Goal: Task Accomplishment & Management: Manage account settings

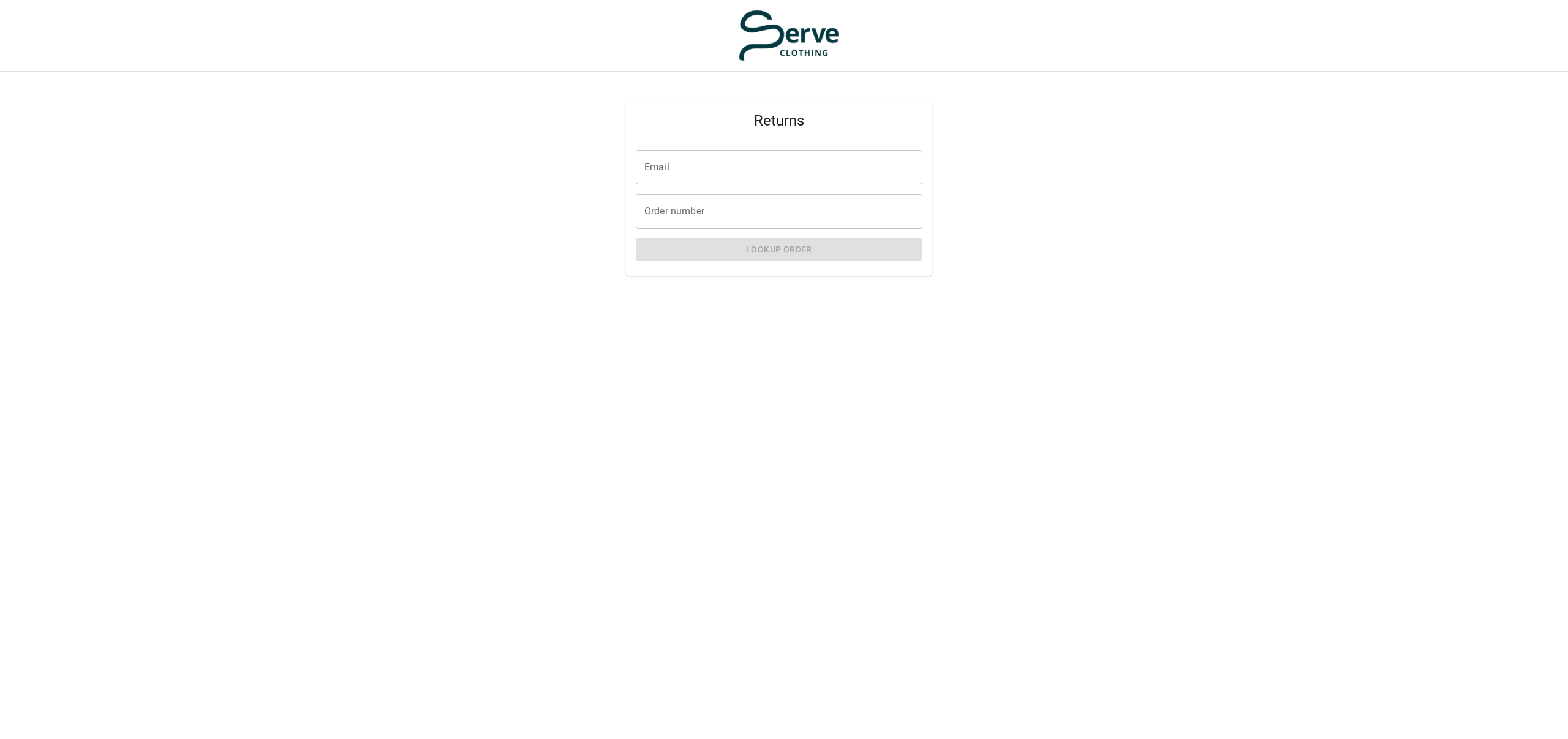
click at [717, 165] on input "Email" at bounding box center [779, 167] width 287 height 34
type input "**********"
paste input "****"
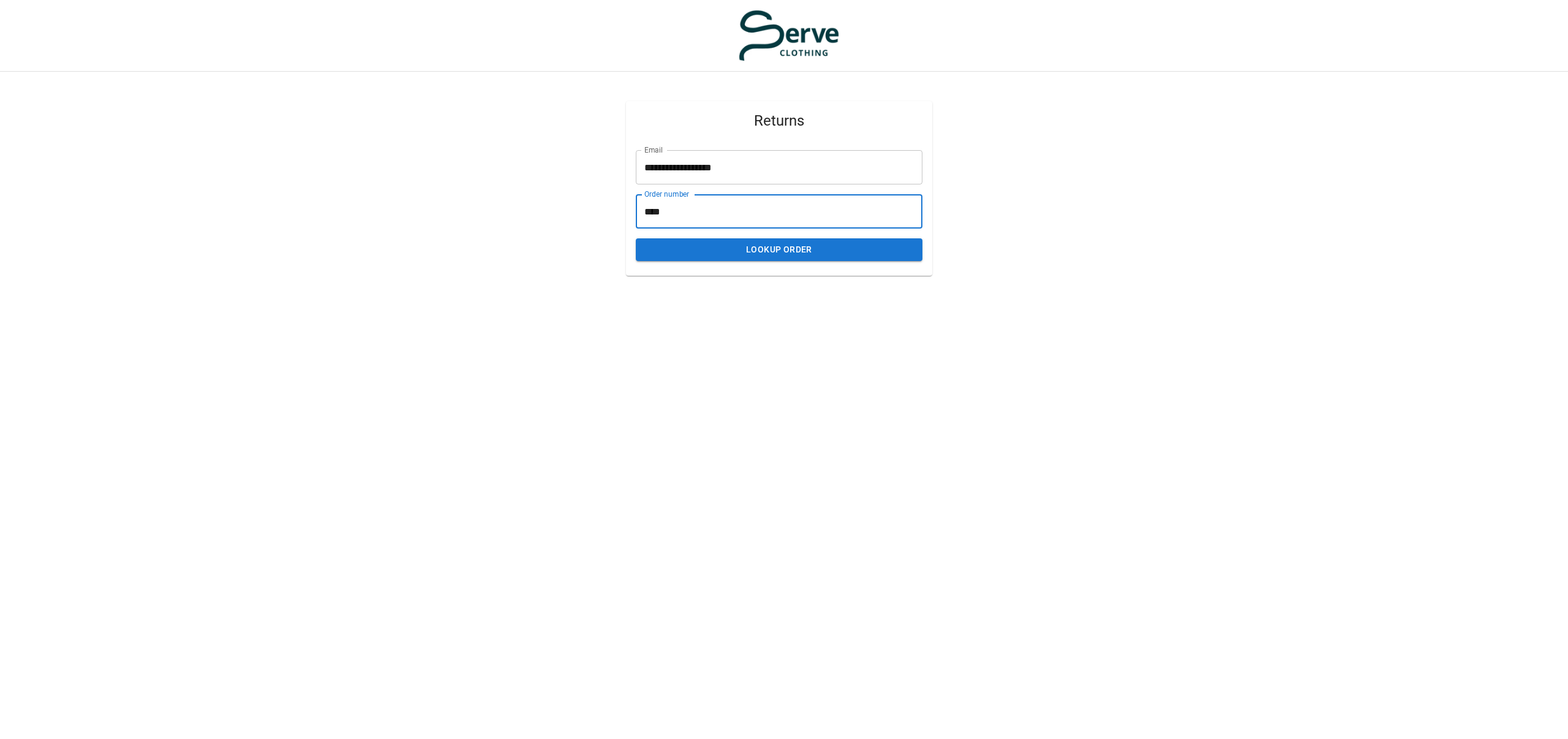
type input "****"
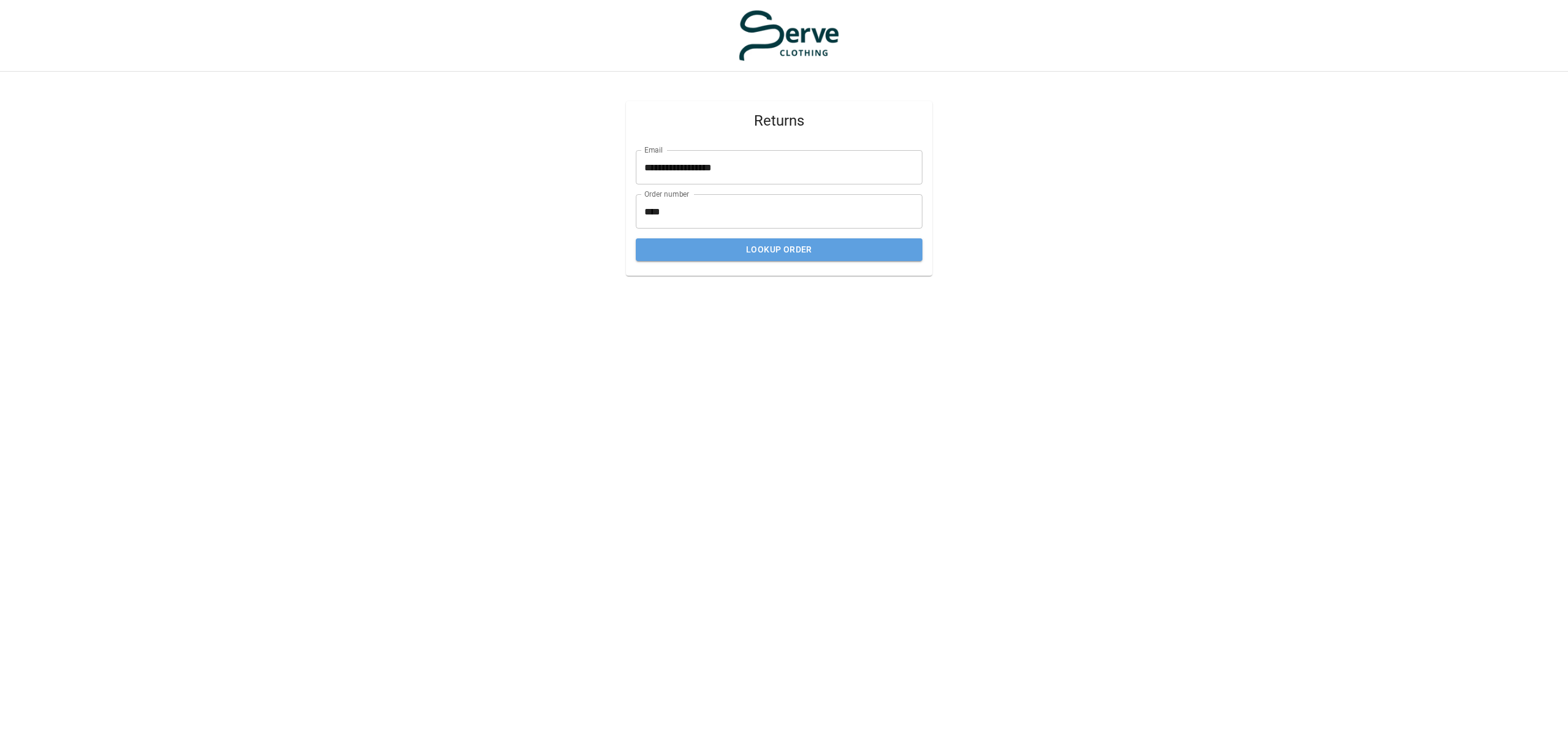
click at [779, 256] on button "Lookup Order" at bounding box center [779, 250] width 287 height 23
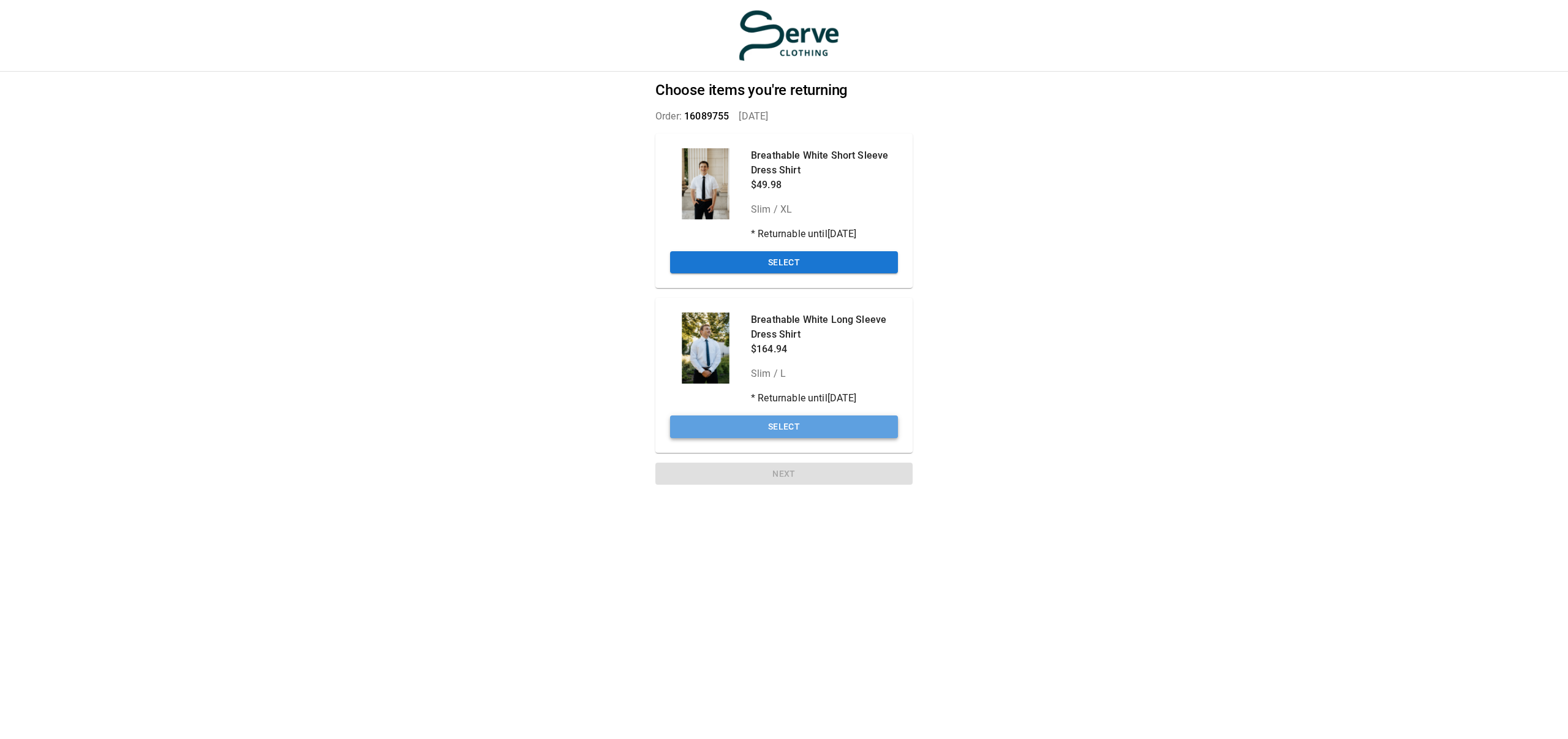
click at [804, 427] on button "Select" at bounding box center [784, 427] width 228 height 23
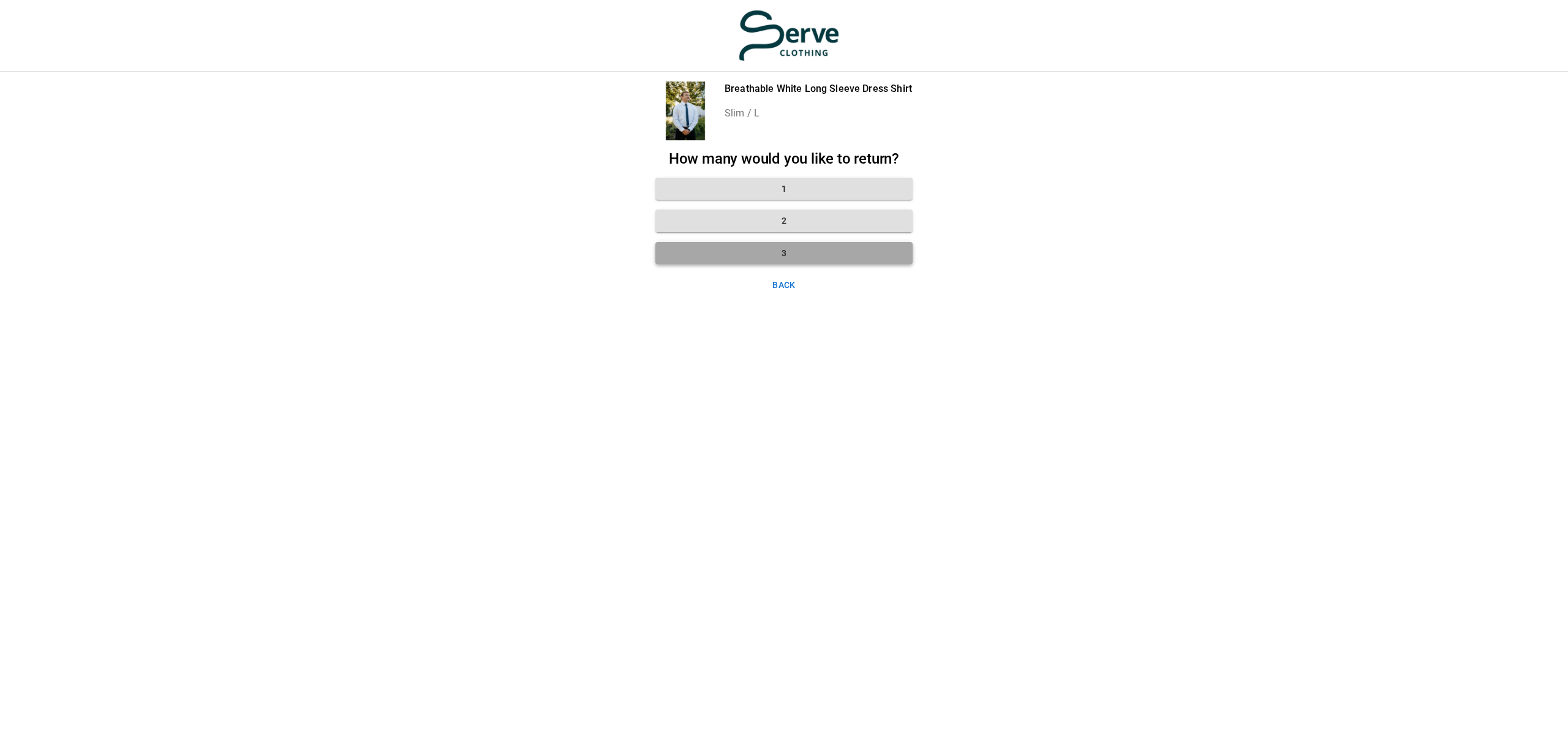
click at [795, 251] on button "3" at bounding box center [784, 253] width 257 height 23
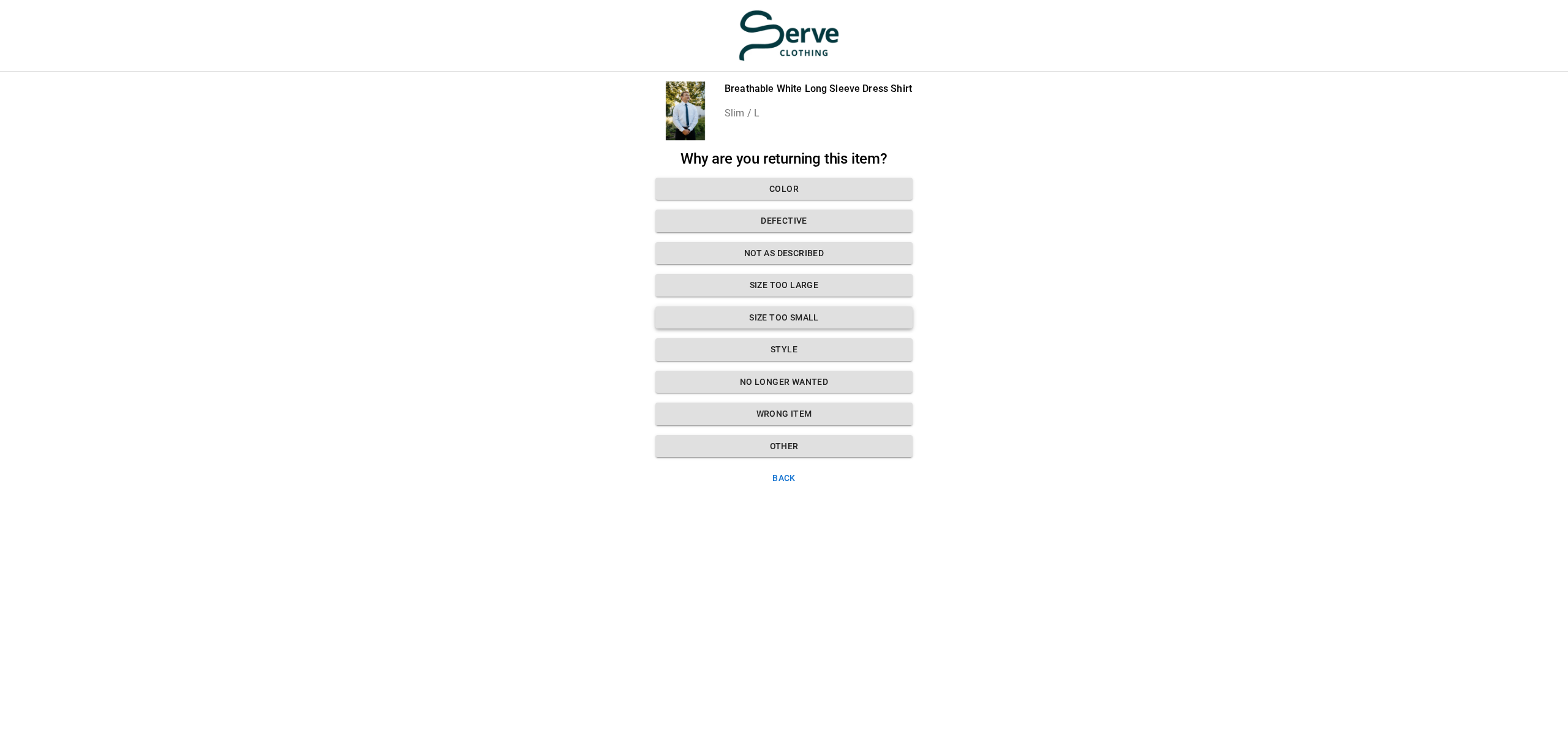
click at [791, 315] on button "Size too small" at bounding box center [784, 317] width 257 height 23
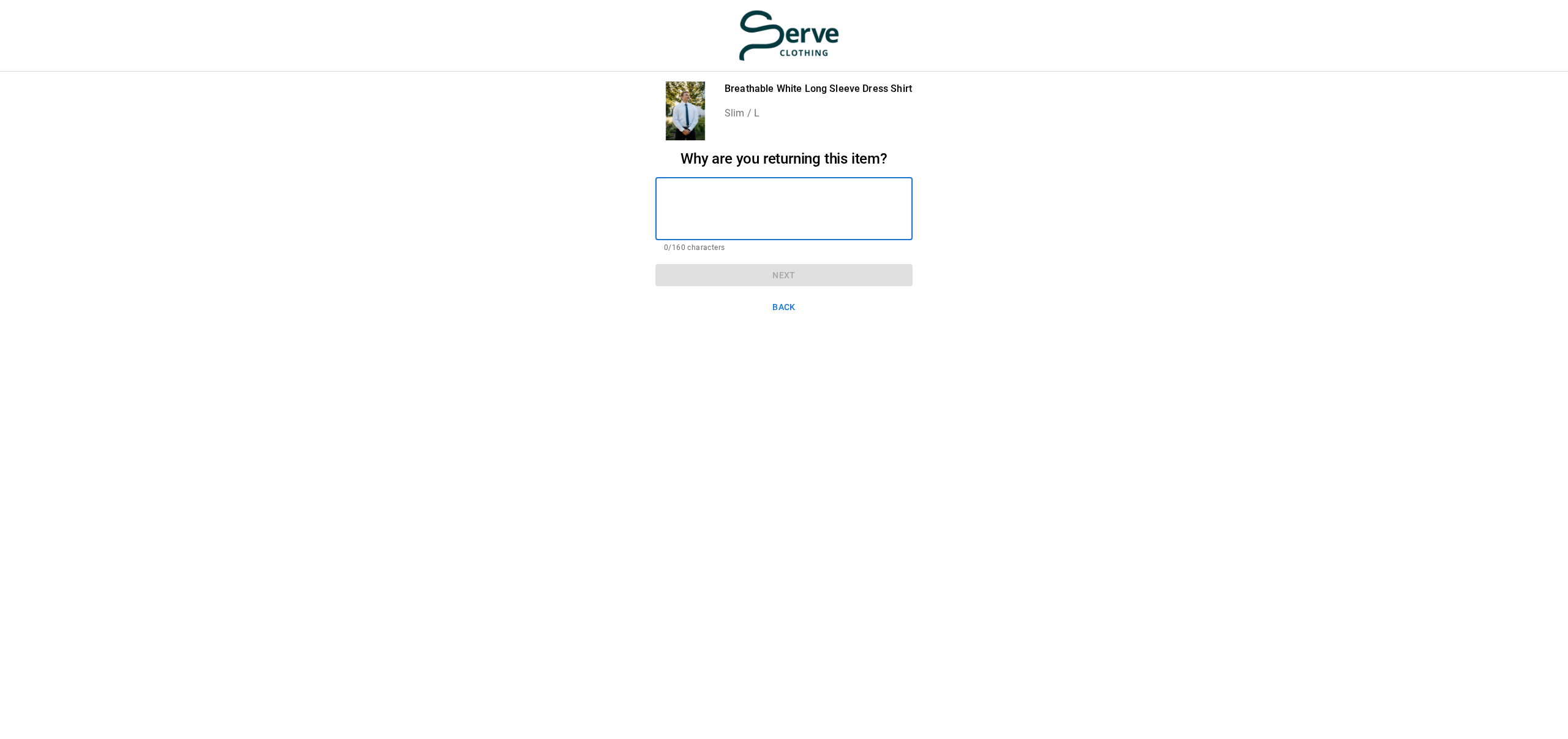
click at [763, 216] on textarea at bounding box center [784, 208] width 240 height 42
type textarea "*"
type textarea "**********"
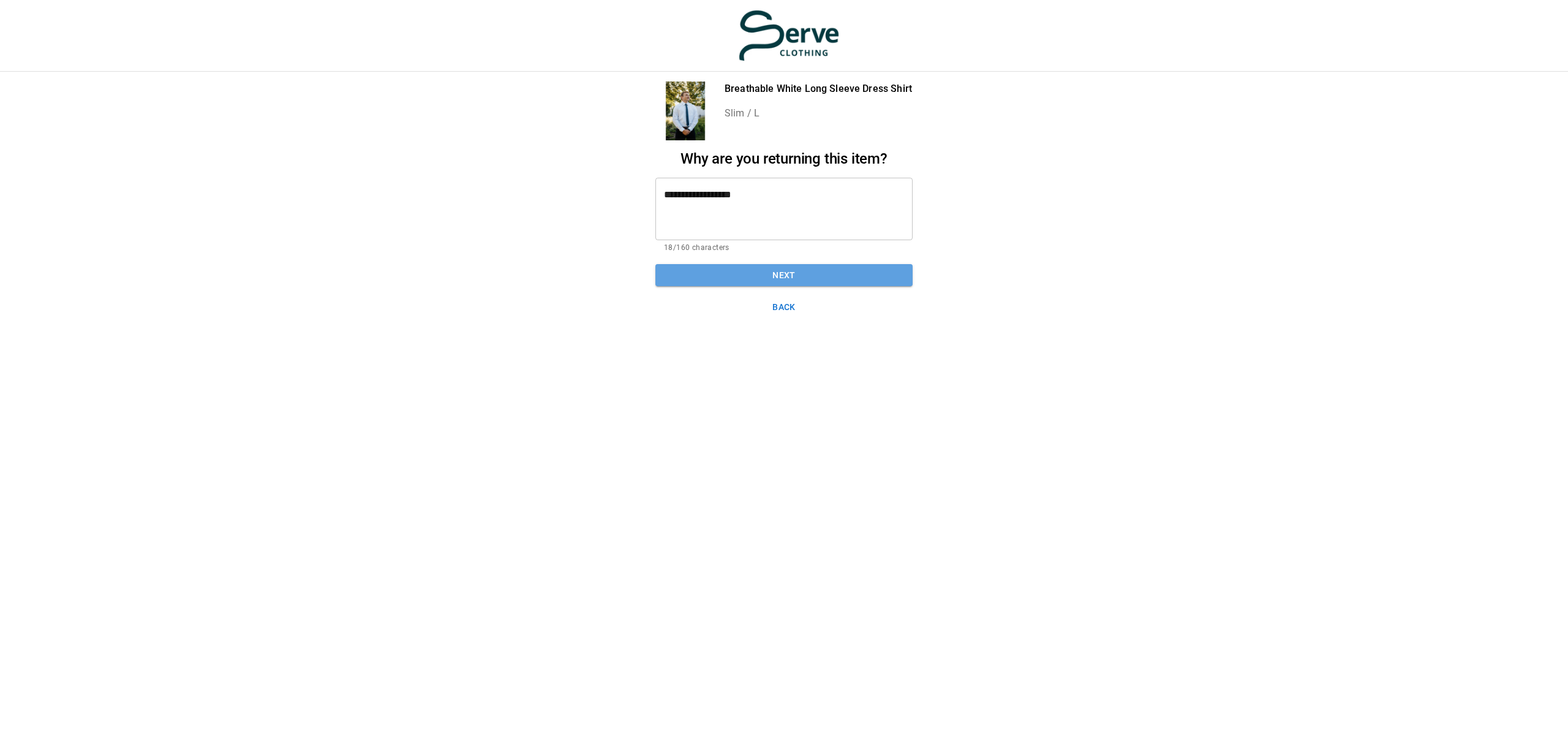
click at [774, 274] on button "Next" at bounding box center [784, 275] width 257 height 23
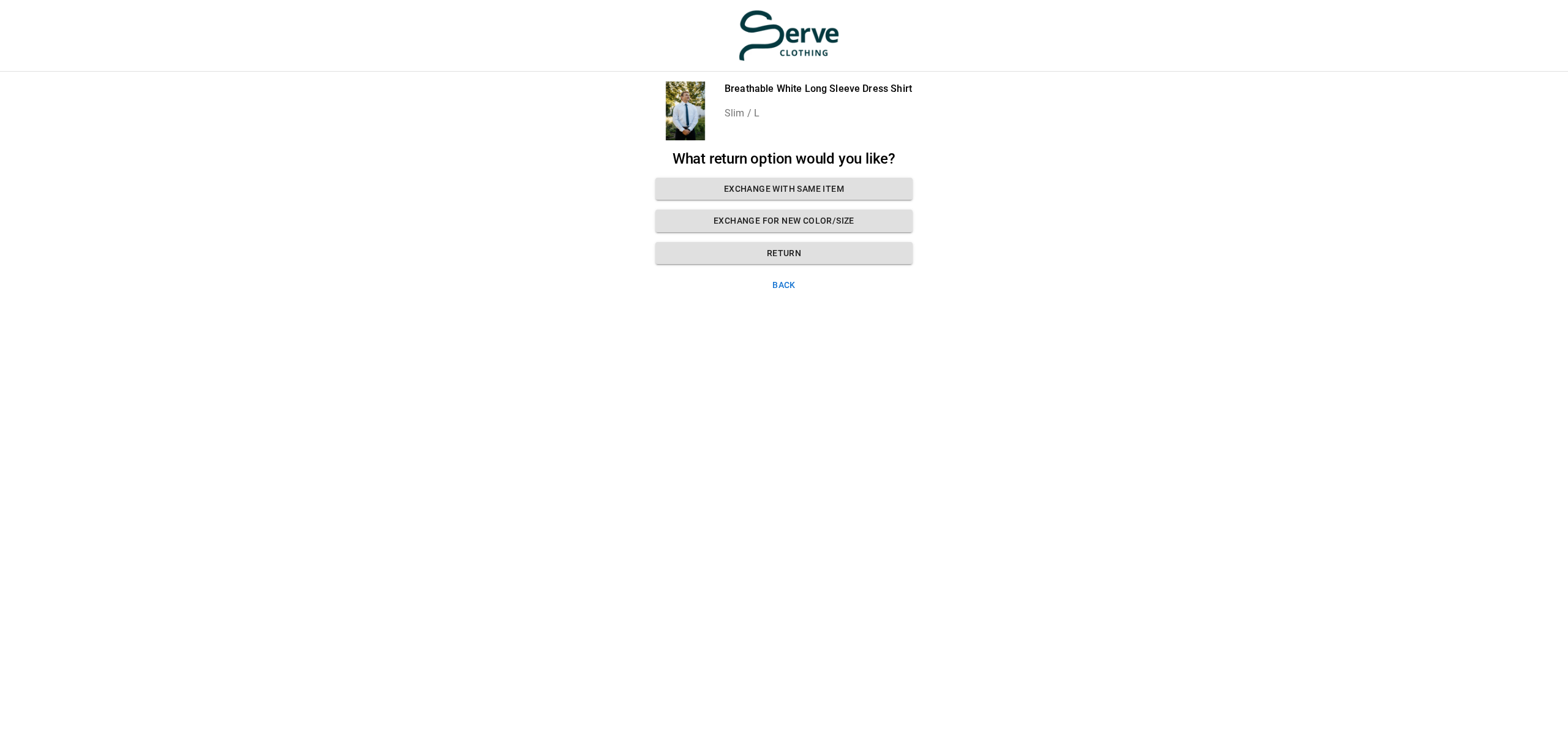
scroll to position [0, 4]
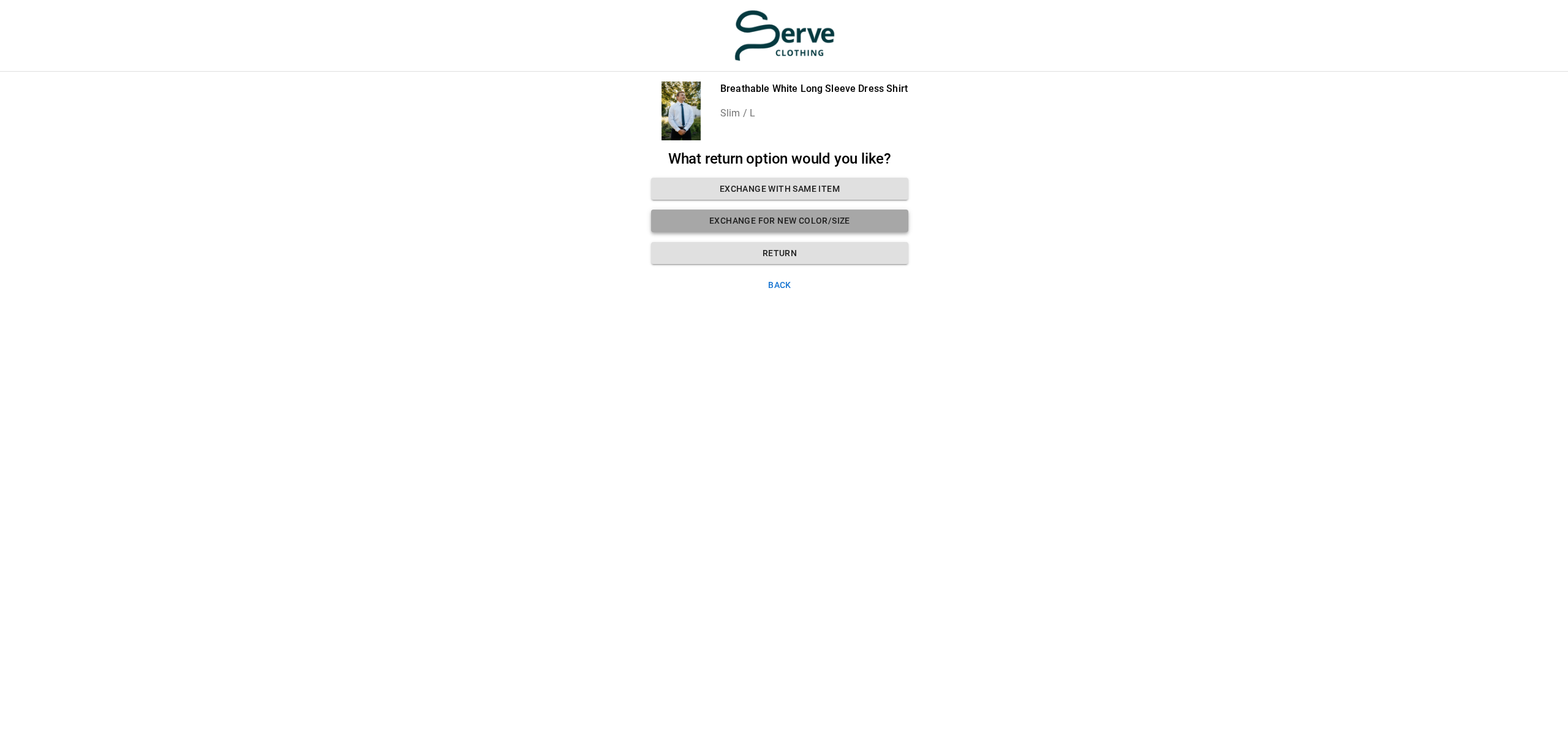
click at [777, 222] on button "Exchange for new color/size" at bounding box center [780, 221] width 257 height 23
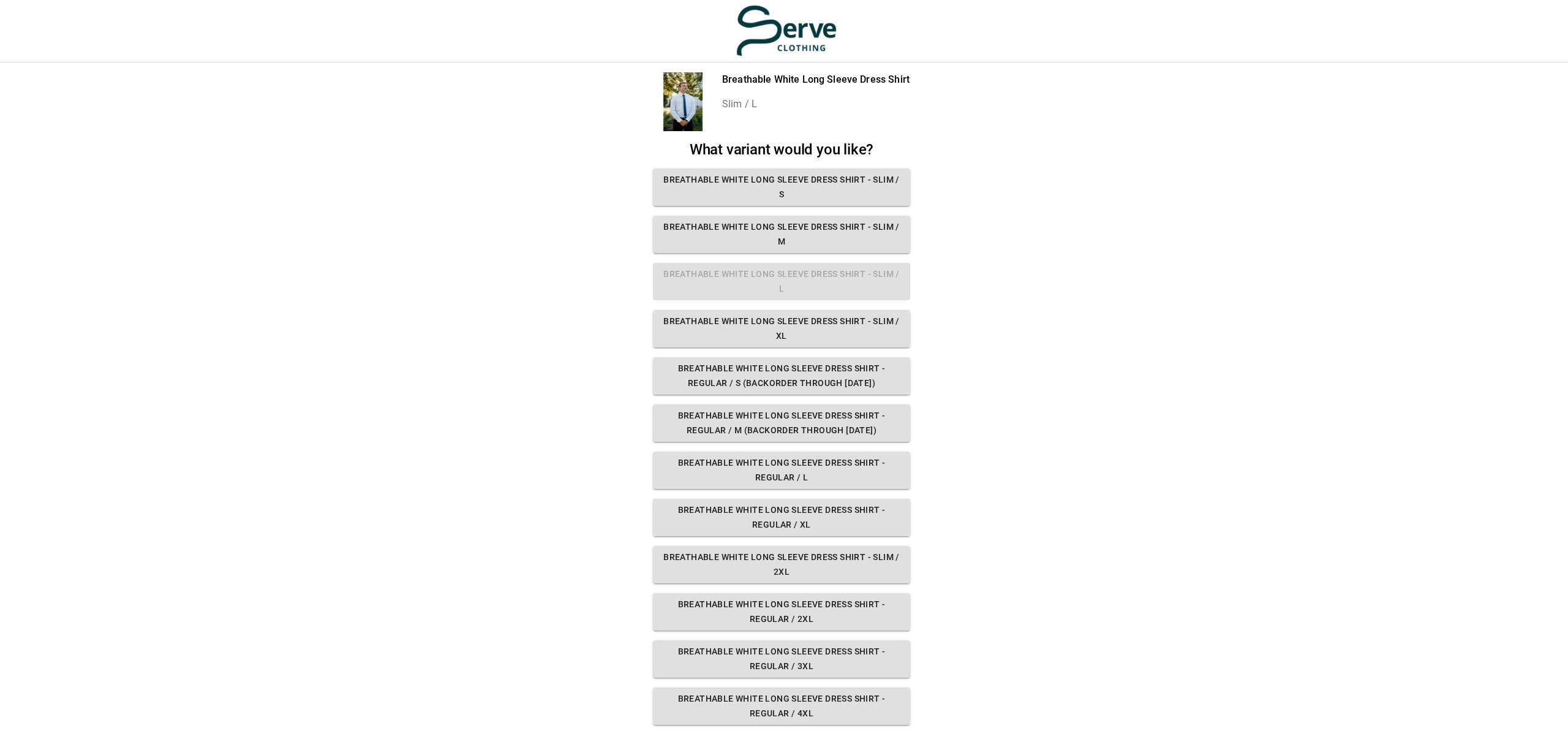
scroll to position [4, 1]
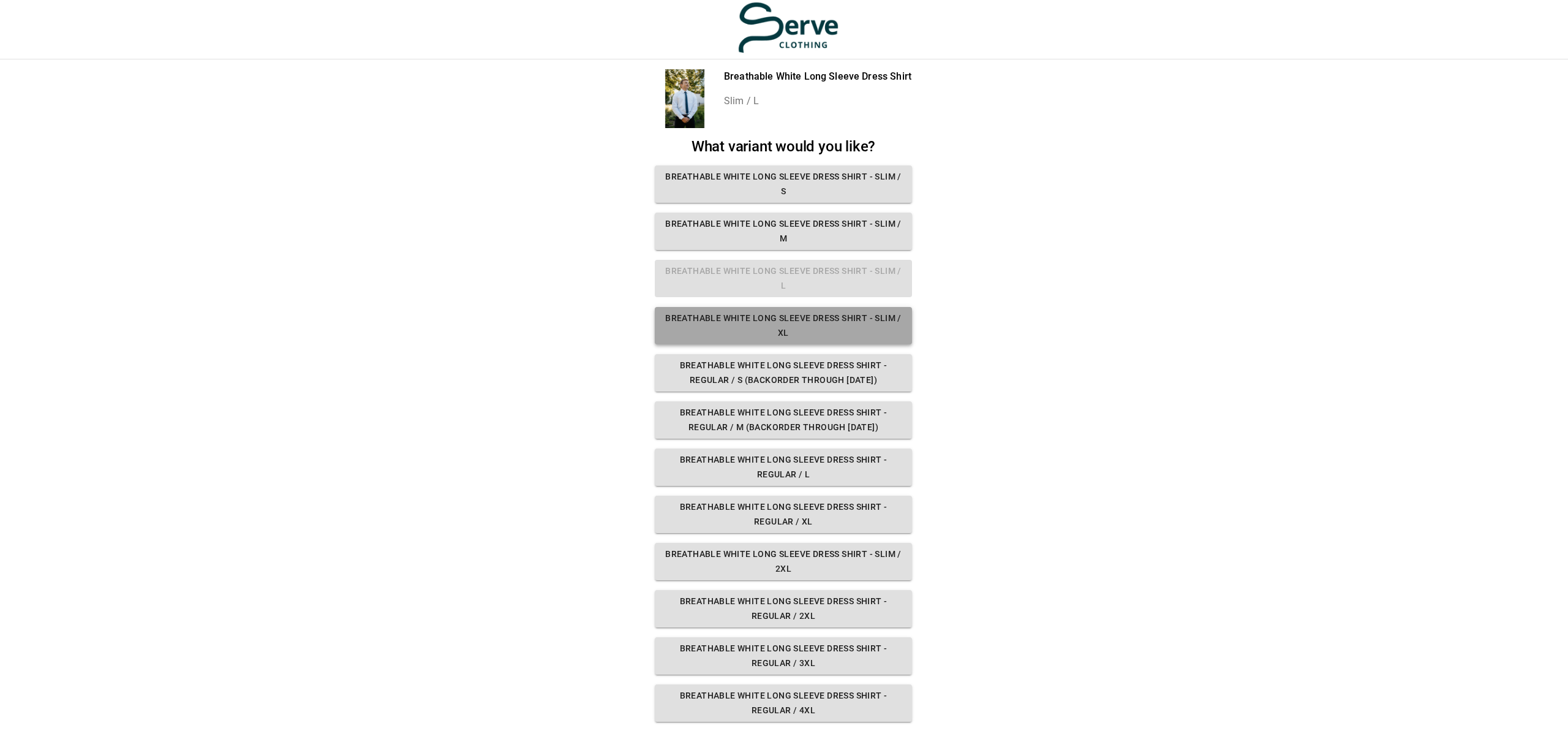
click at [770, 325] on button "Breathable White Long Sleeve Dress Shirt - Slim / XL" at bounding box center [784, 325] width 257 height 37
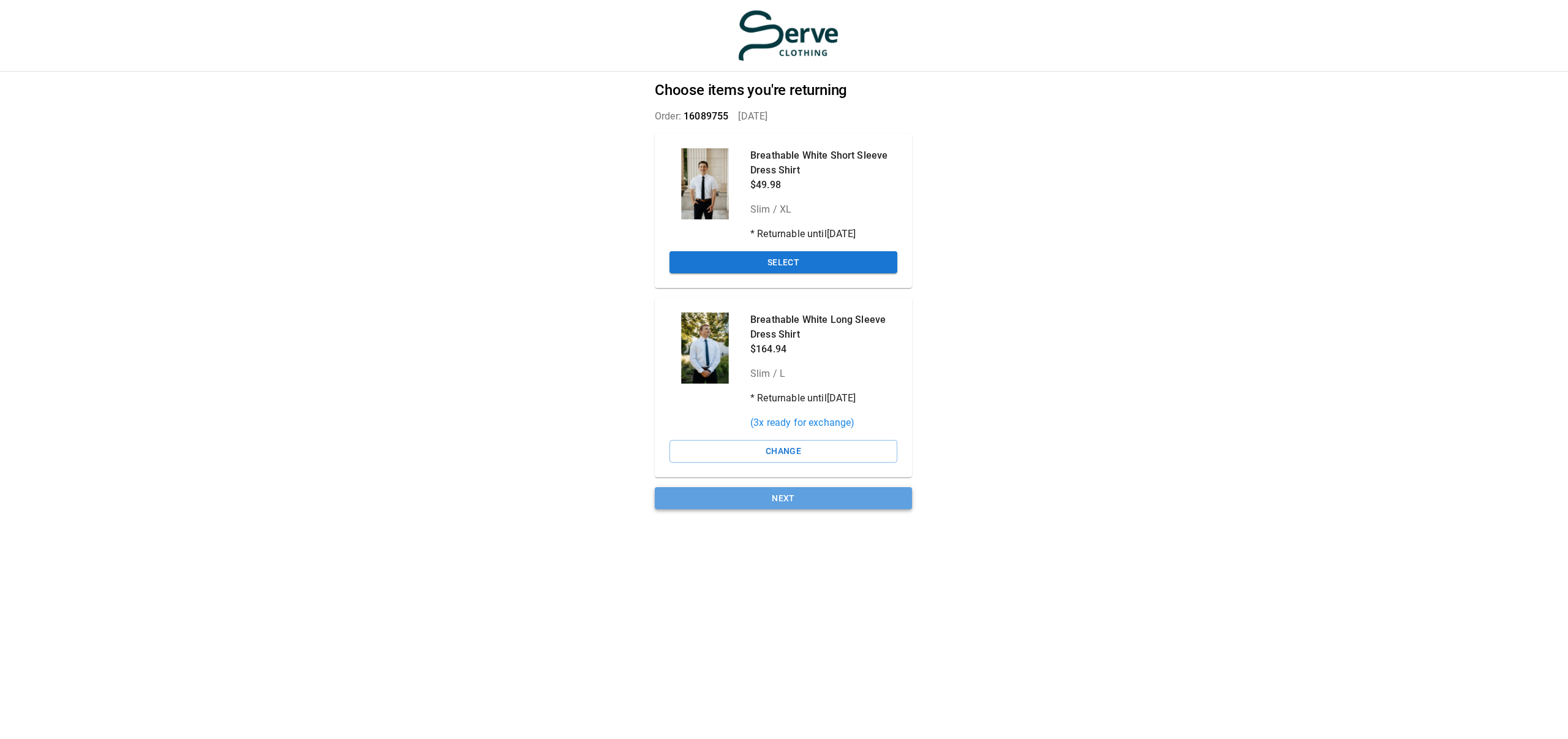
click at [851, 501] on button "Next" at bounding box center [784, 498] width 257 height 23
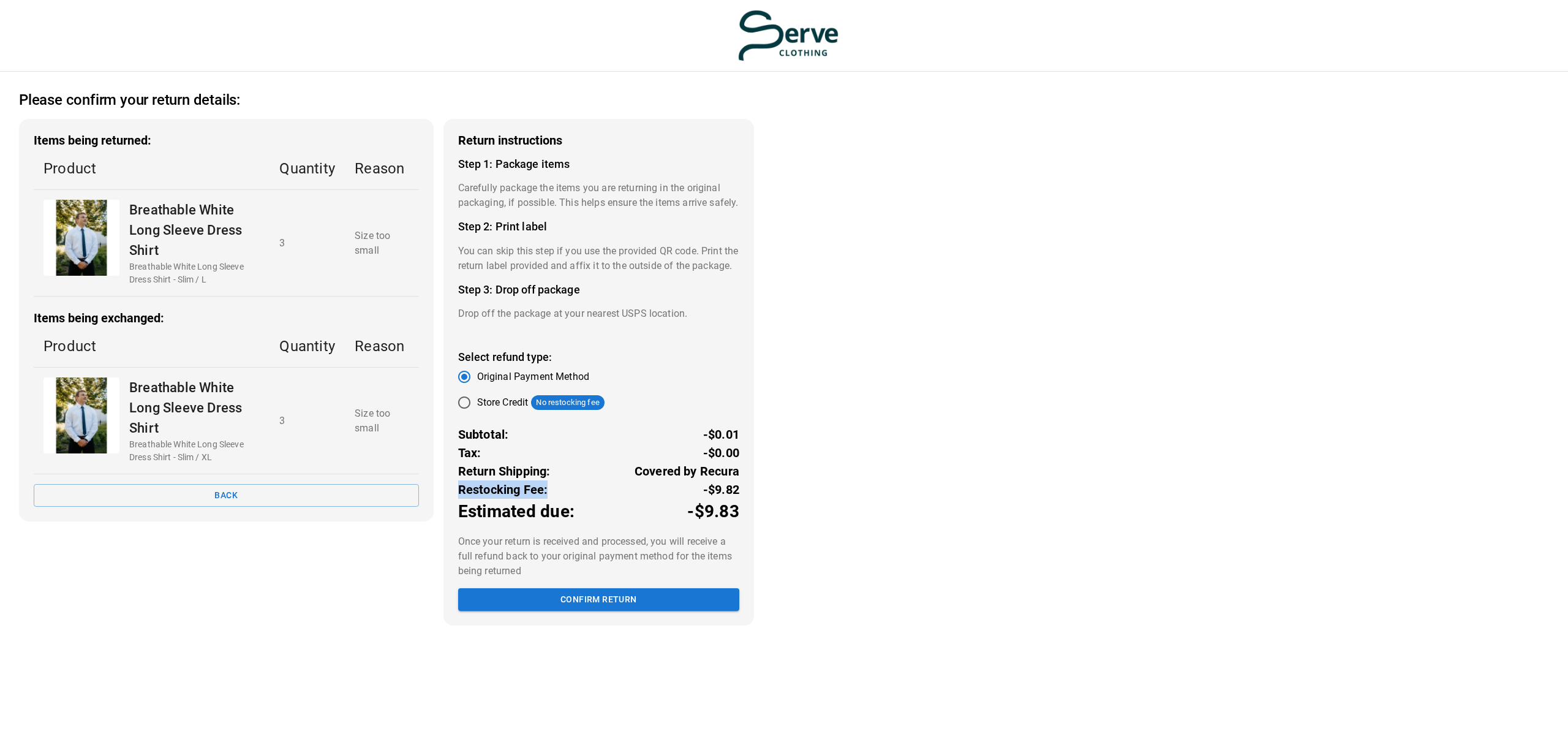
drag, startPoint x: 461, startPoint y: 519, endPoint x: 550, endPoint y: 519, distance: 89.0
click at [550, 499] on div "Restocking Fee: -$9.82" at bounding box center [599, 490] width 281 height 18
click at [552, 524] on p "Estimated due:" at bounding box center [516, 512] width 117 height 26
click at [605, 611] on button "Confirm return" at bounding box center [599, 600] width 281 height 23
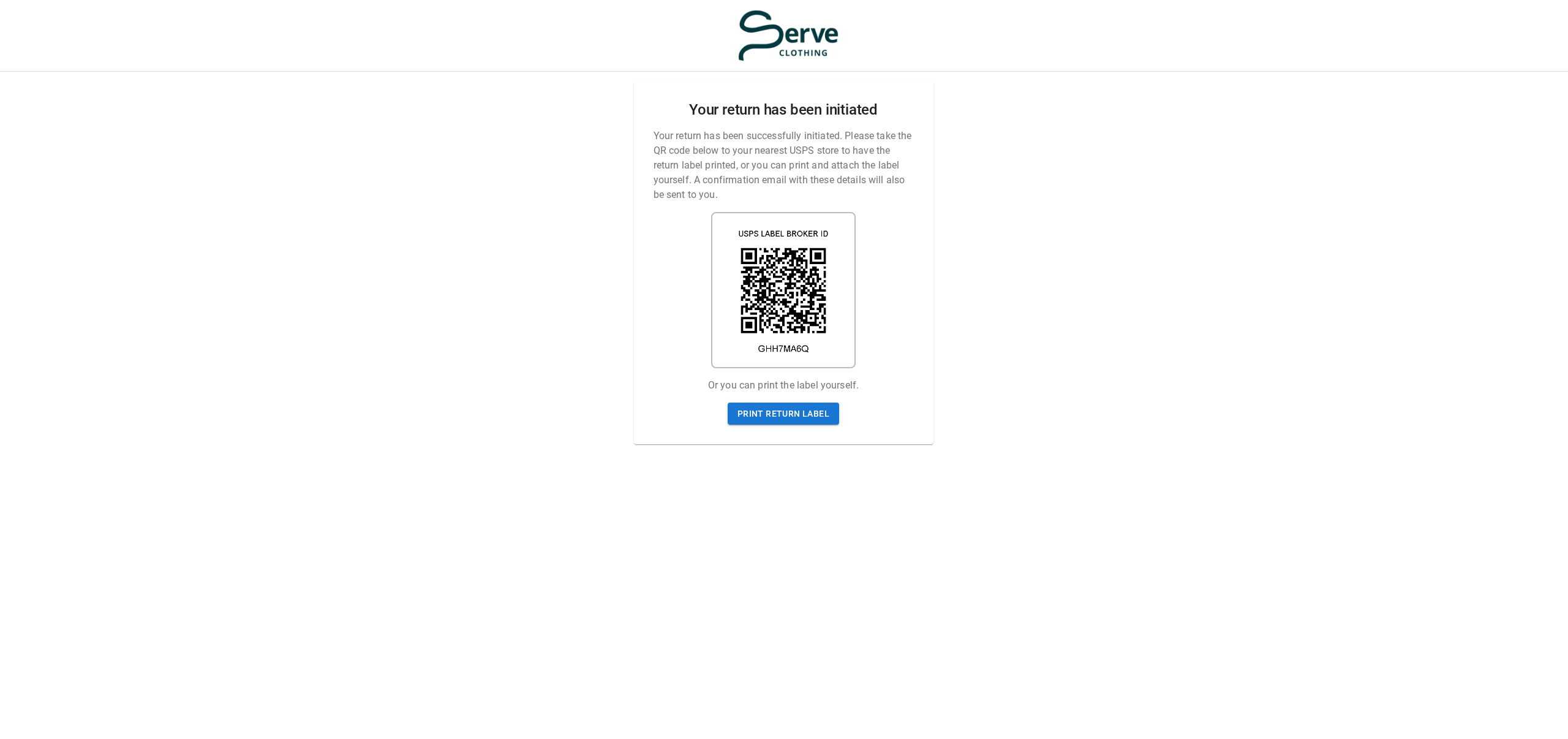
scroll to position [0, 0]
click at [765, 422] on link "Print return label" at bounding box center [784, 414] width 111 height 23
